Goal: Task Accomplishment & Management: Manage account settings

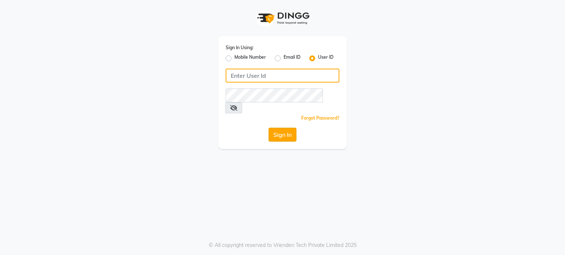
type input "cocomelon"
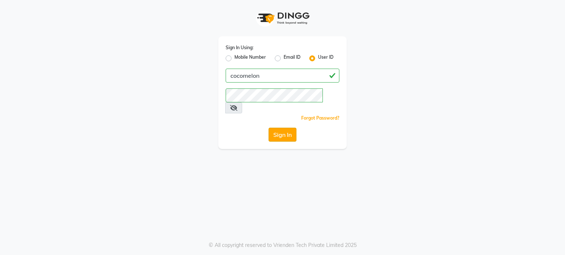
click at [293, 128] on button "Sign In" at bounding box center [282, 135] width 28 height 14
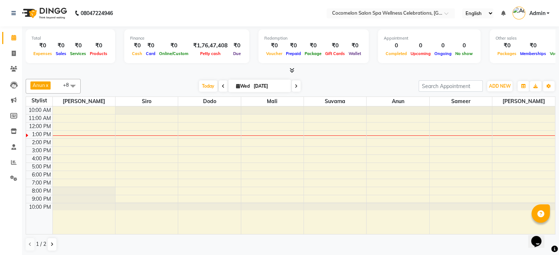
click at [296, 86] on icon at bounding box center [296, 86] width 3 height 4
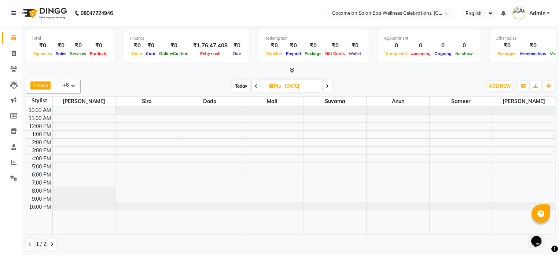
click at [255, 84] on icon at bounding box center [256, 86] width 3 height 4
type input "[DATE]"
